Goal: Task Accomplishment & Management: Use online tool/utility

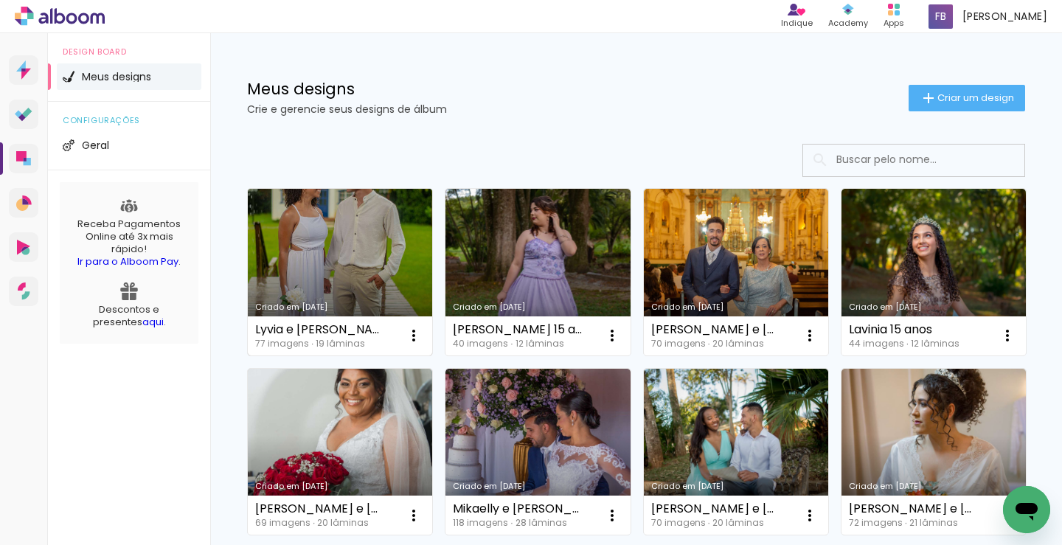
click at [399, 238] on link "Criado em [DATE]" at bounding box center [340, 272] width 184 height 167
